Goal: Find specific page/section: Find specific page/section

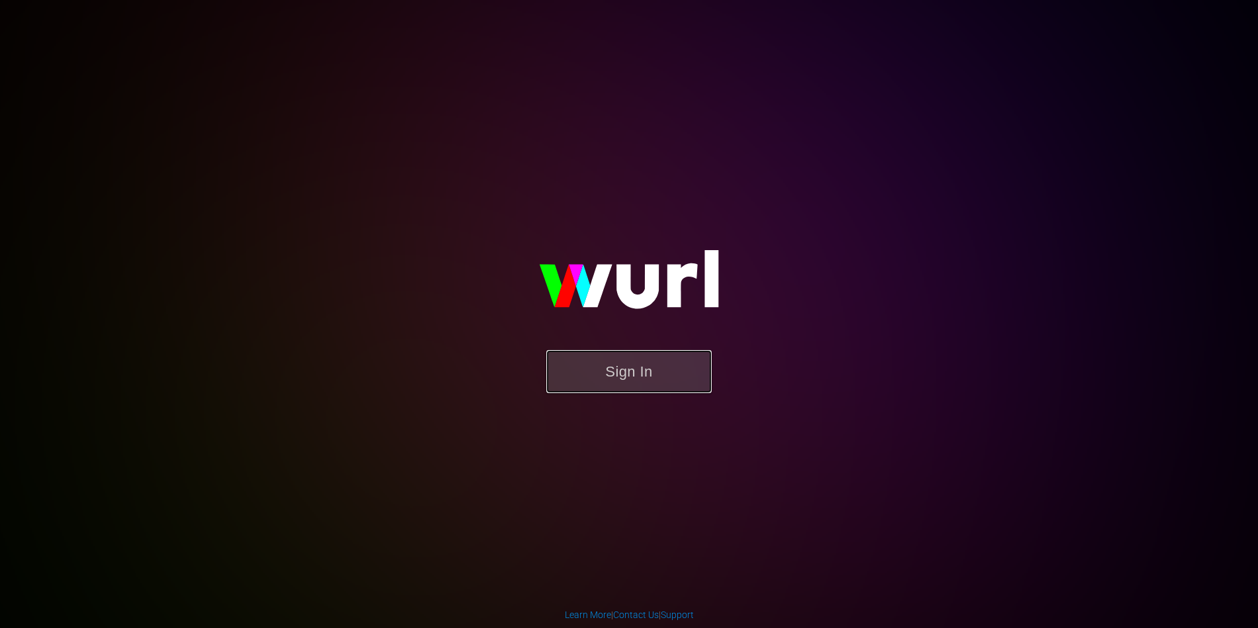
click at [624, 375] on button "Sign In" at bounding box center [628, 371] width 165 height 43
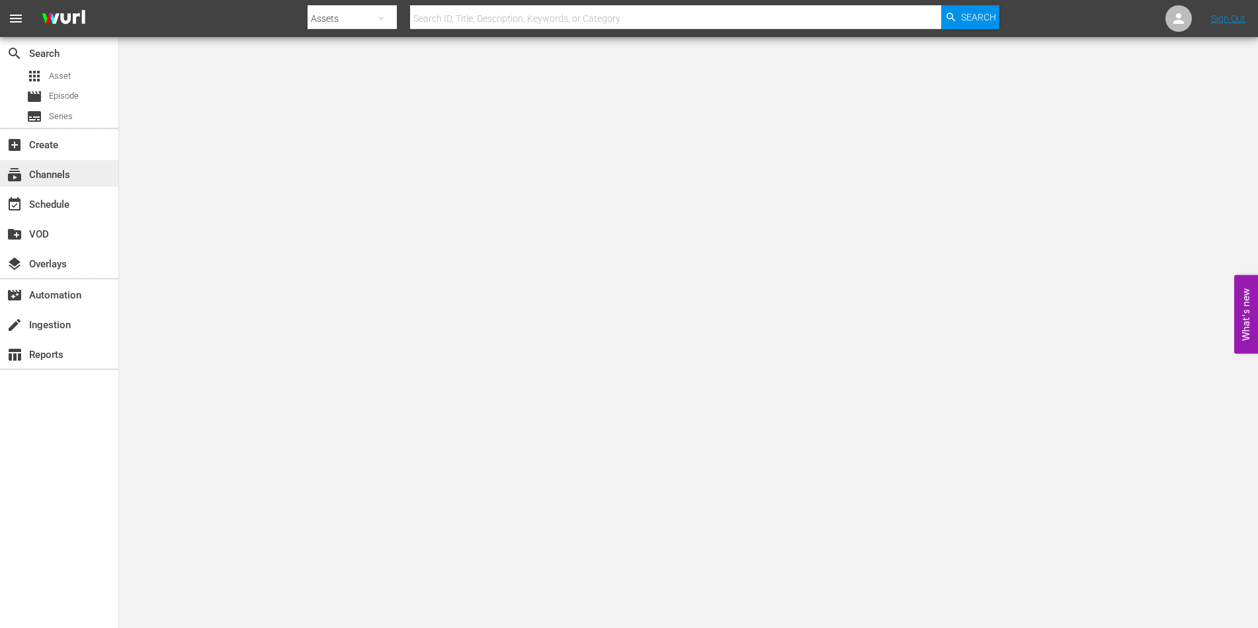
click at [67, 169] on div "subscriptions Channels" at bounding box center [37, 173] width 74 height 12
